Goal: Task Accomplishment & Management: Use online tool/utility

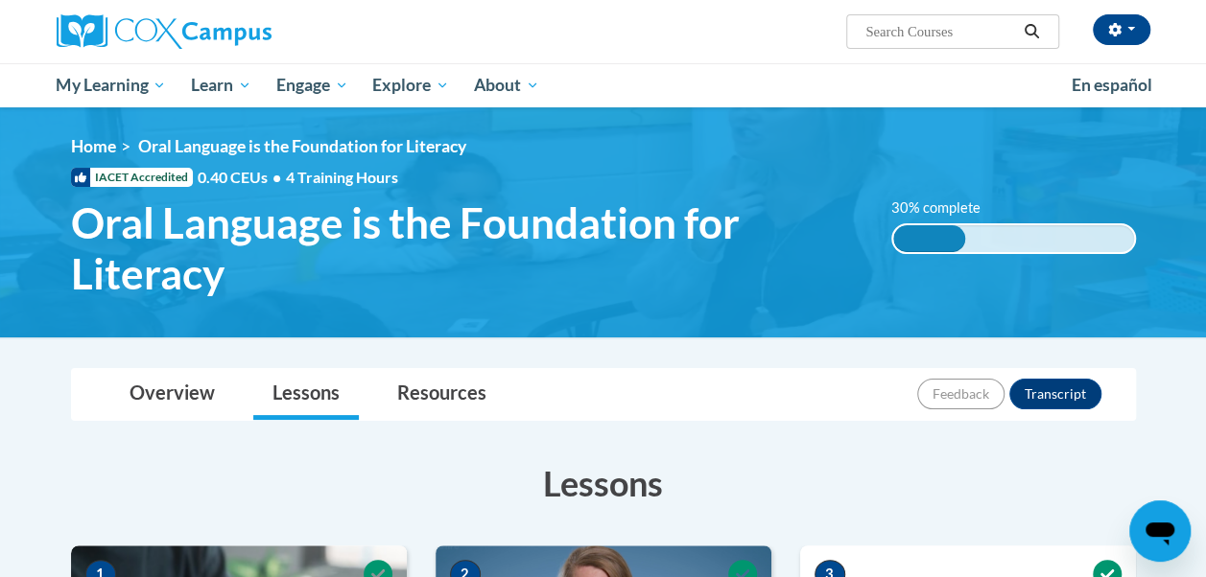
drag, startPoint x: 0, startPoint y: 0, endPoint x: 816, endPoint y: 316, distance: 875.4
click at [816, 316] on img at bounding box center [603, 222] width 1206 height 230
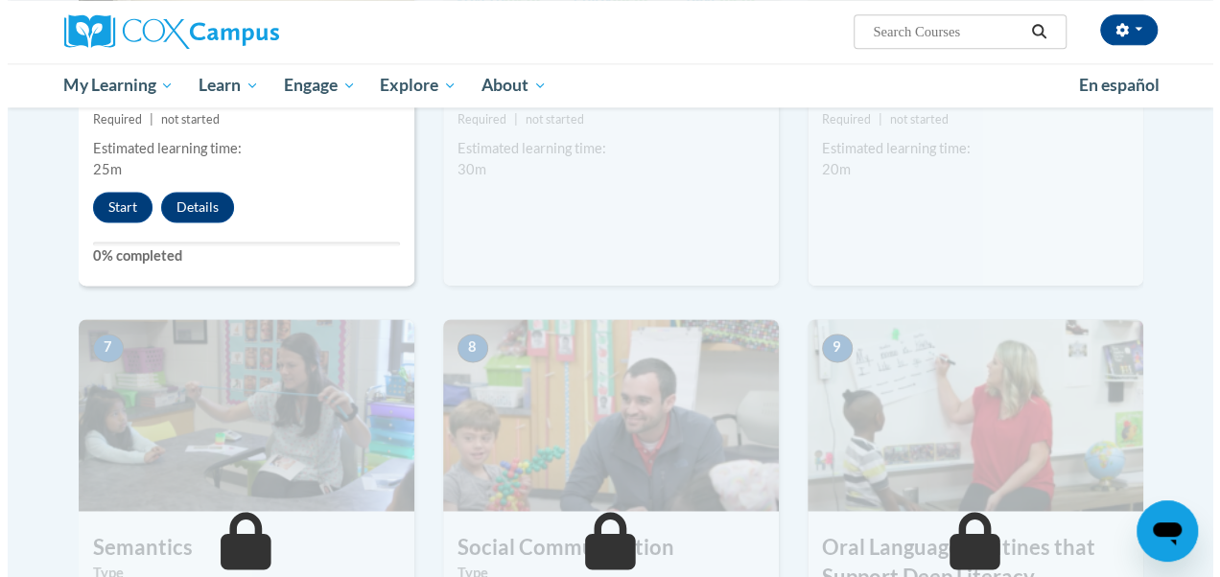
scroll to position [1284, 0]
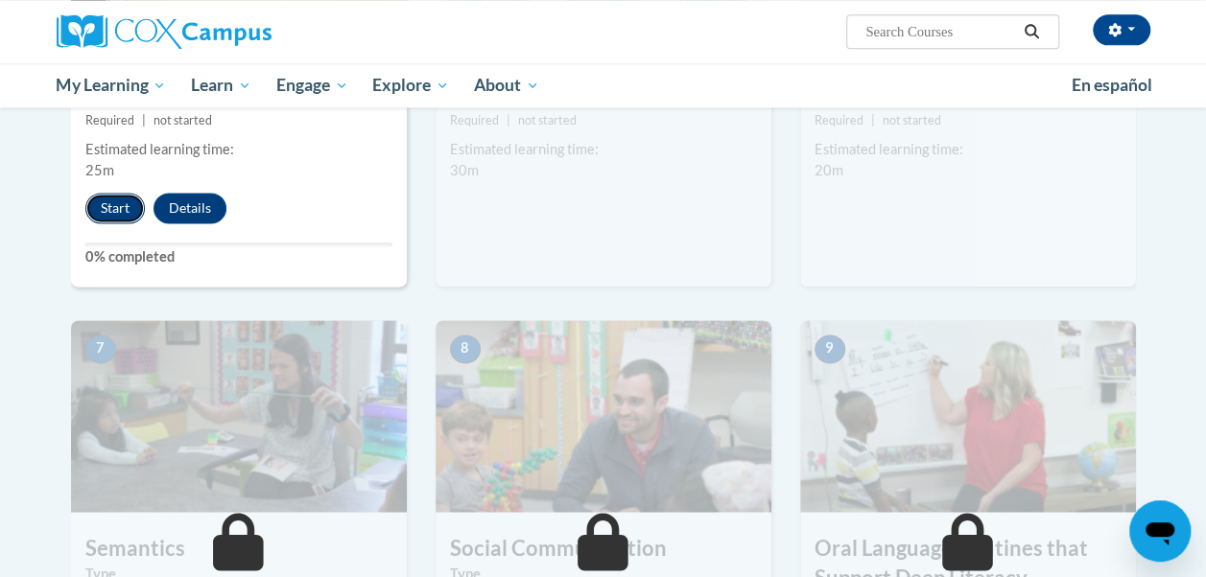
click at [110, 207] on button "Start" at bounding box center [114, 208] width 59 height 31
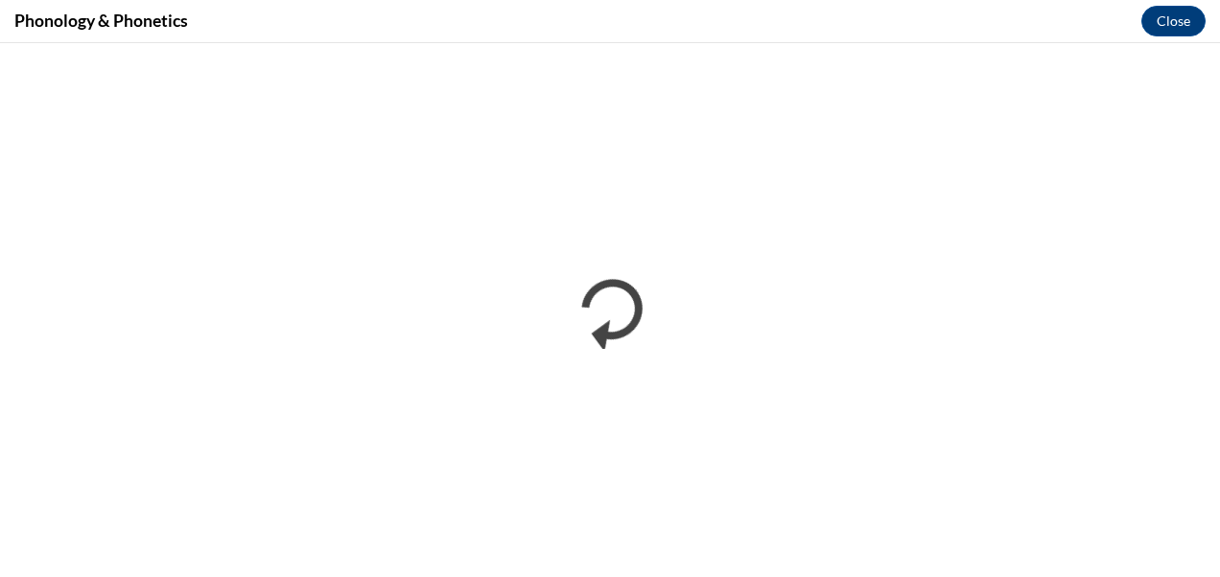
scroll to position [0, 0]
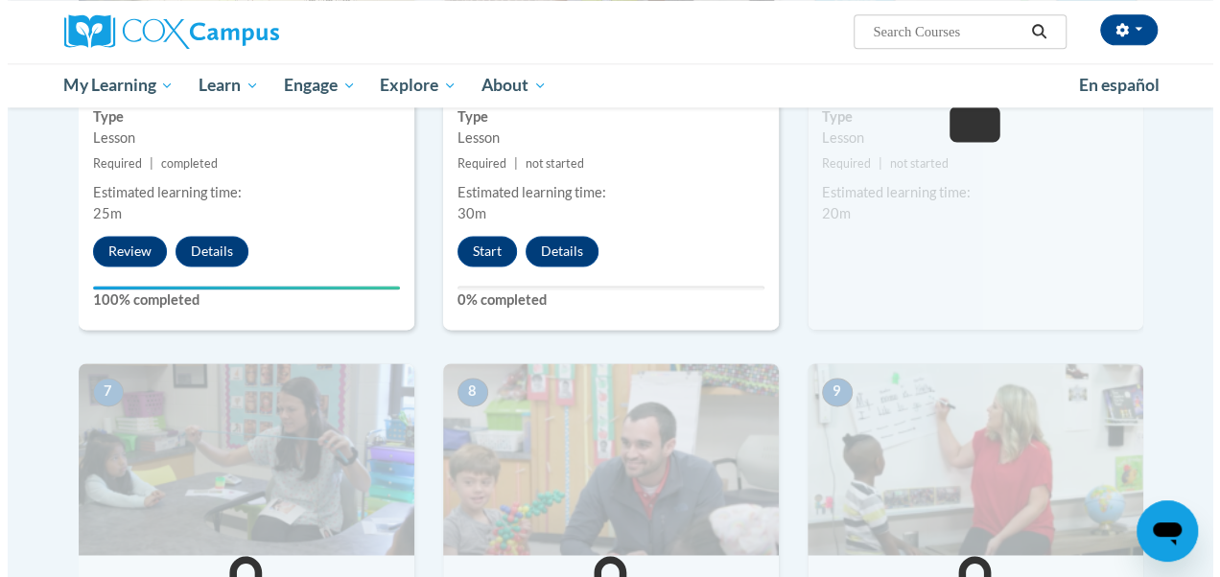
scroll to position [1253, 0]
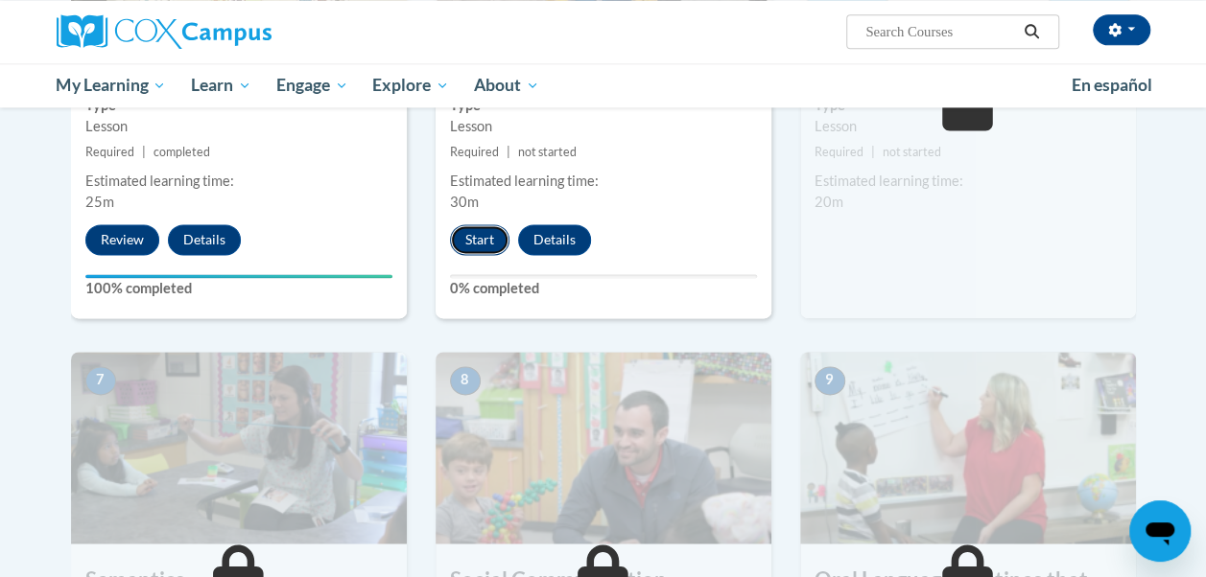
click at [478, 238] on button "Start" at bounding box center [479, 239] width 59 height 31
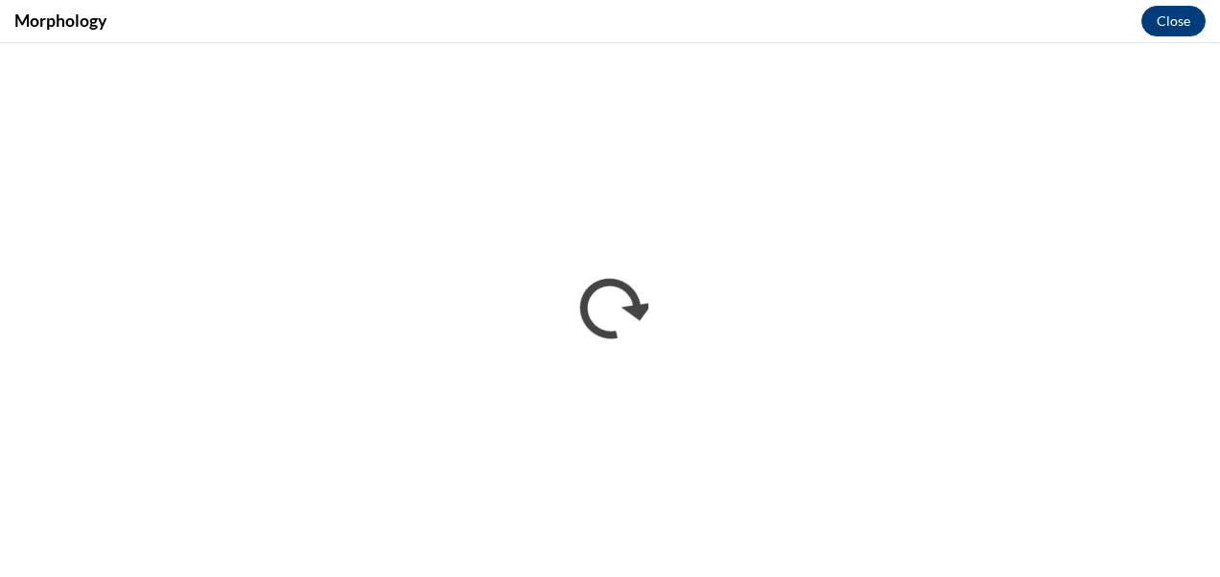
scroll to position [0, 0]
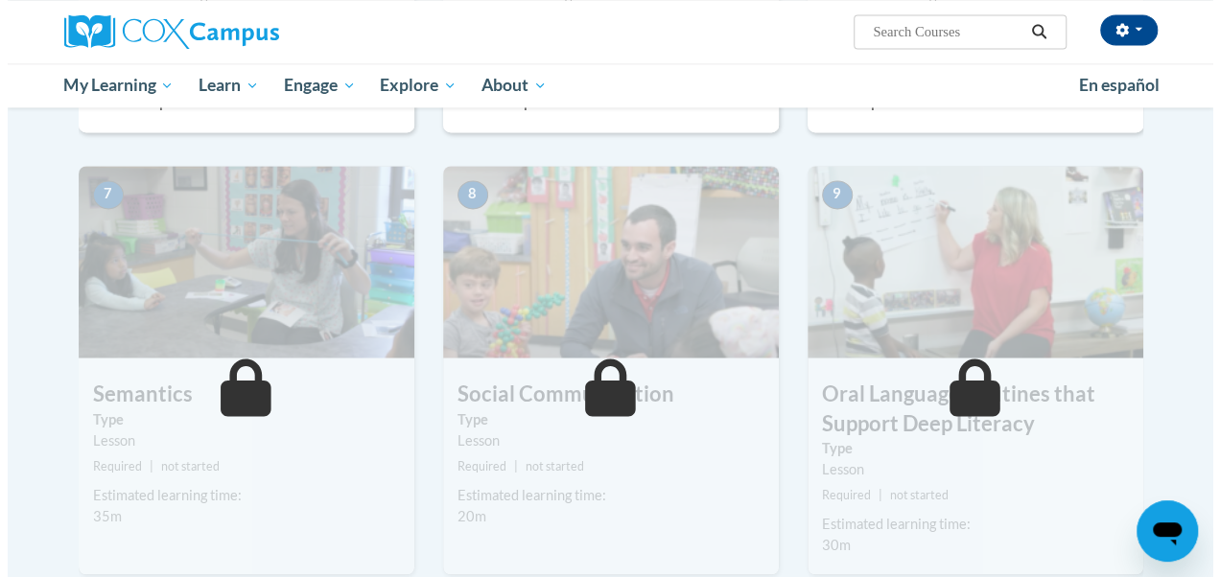
scroll to position [1174, 0]
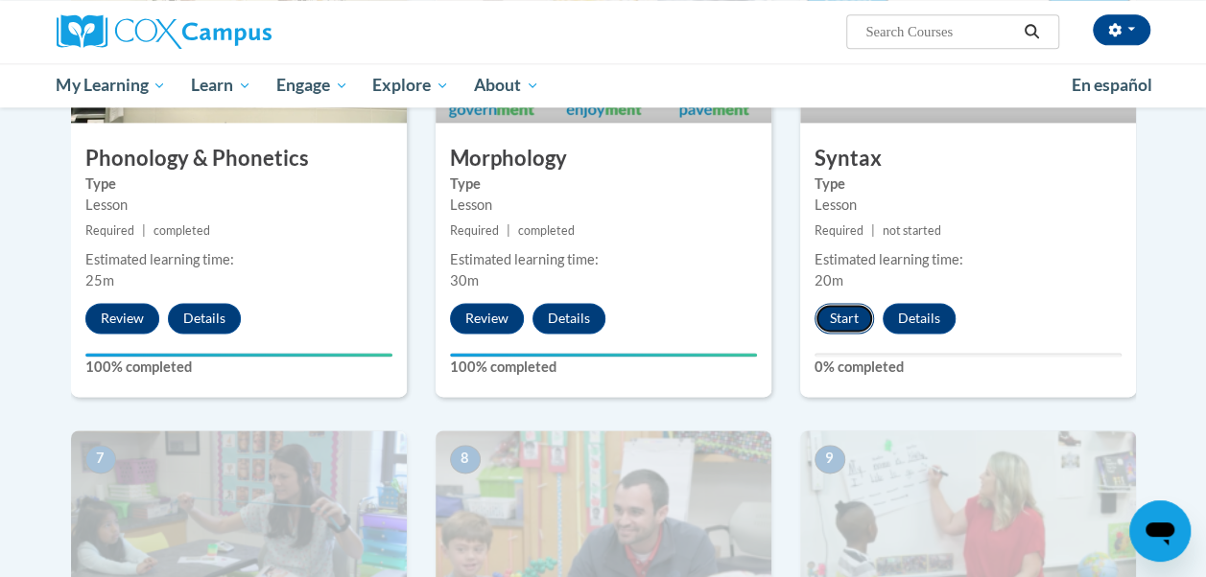
click at [846, 318] on button "Start" at bounding box center [843, 318] width 59 height 31
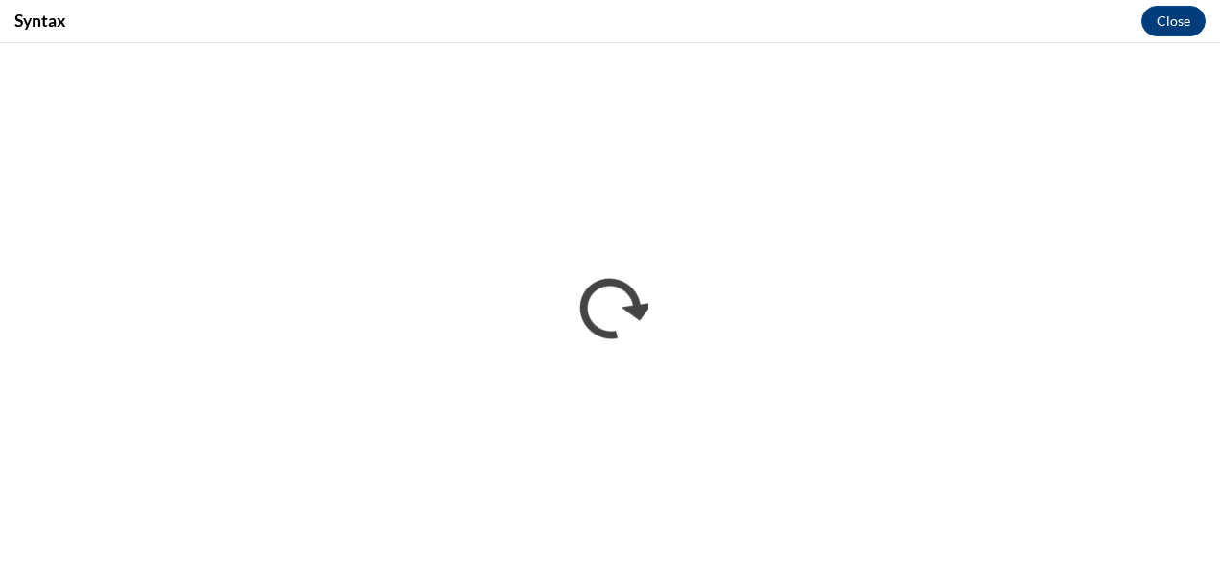
scroll to position [0, 0]
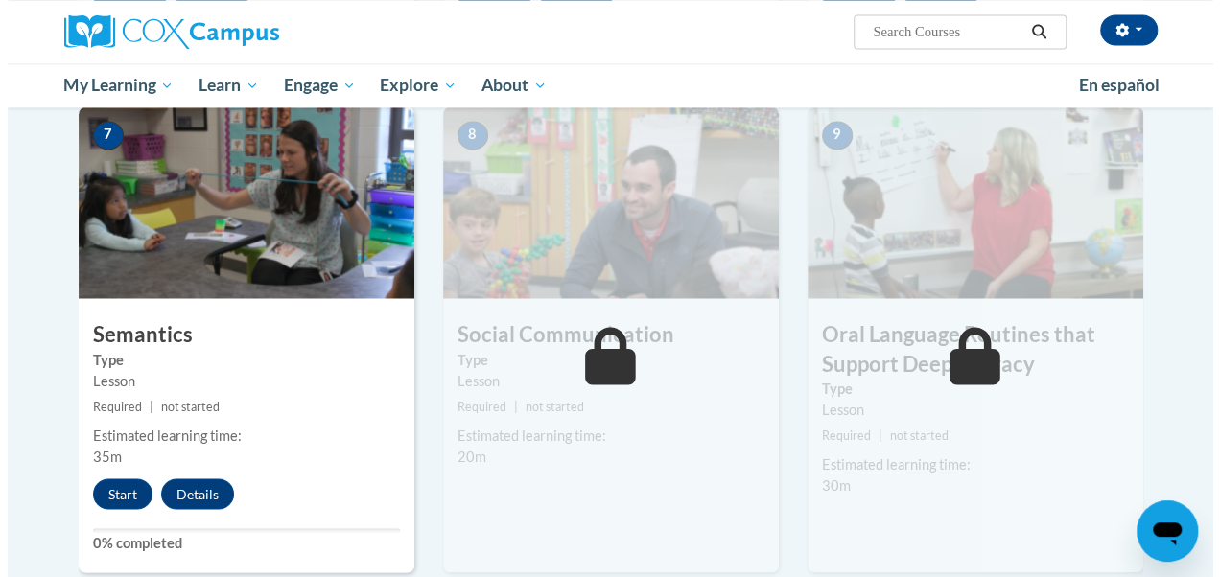
scroll to position [1494, 0]
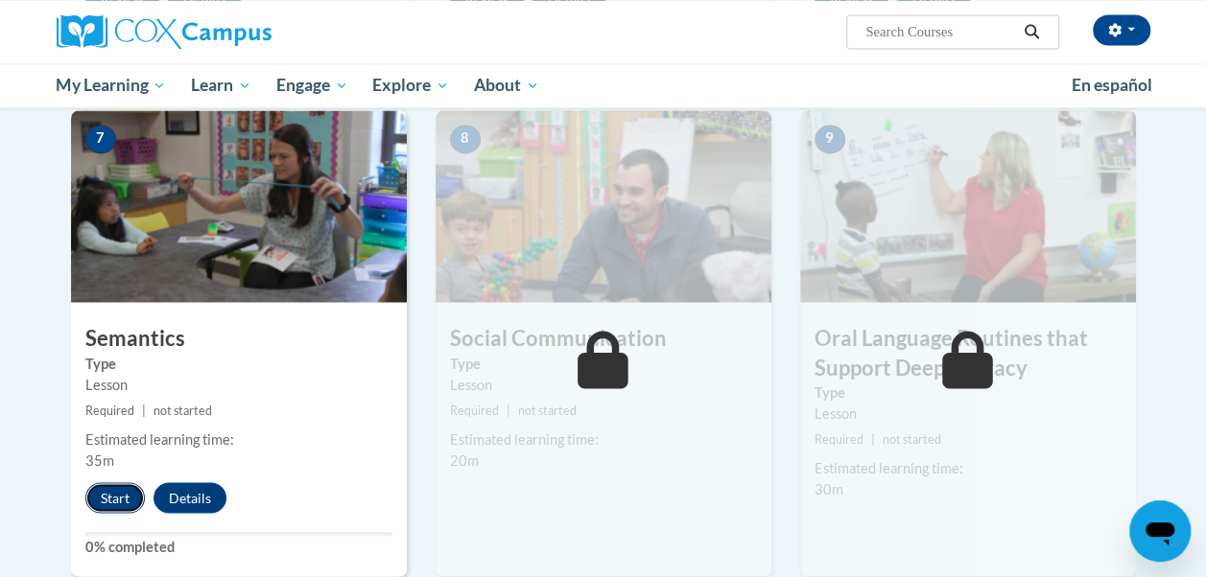
click at [104, 485] on button "Start" at bounding box center [114, 497] width 59 height 31
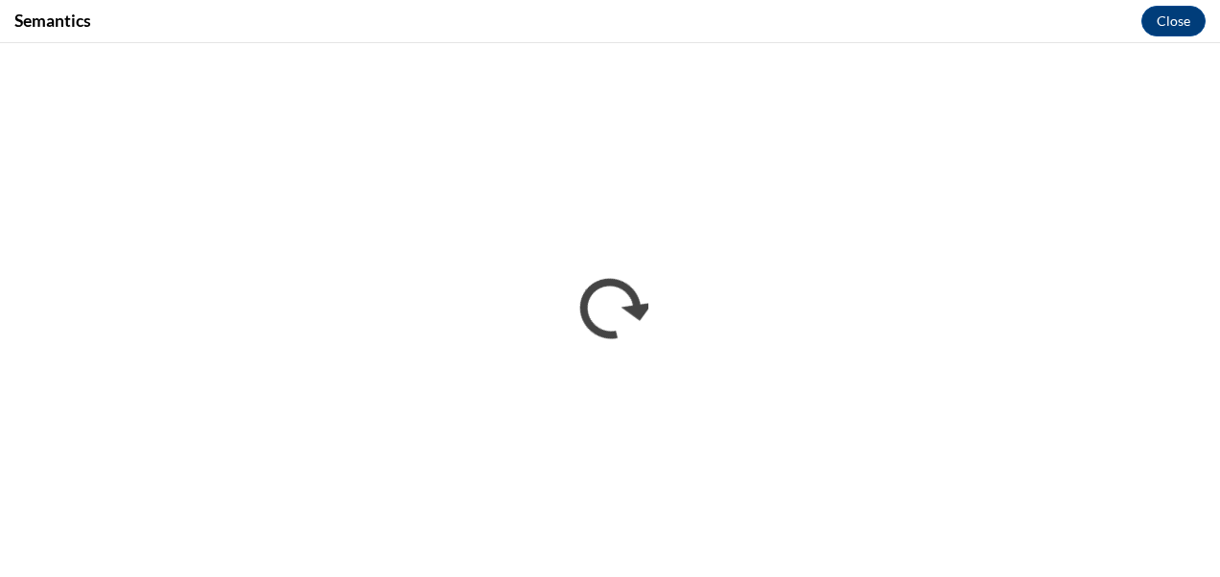
scroll to position [0, 0]
